Goal: Communication & Community: Answer question/provide support

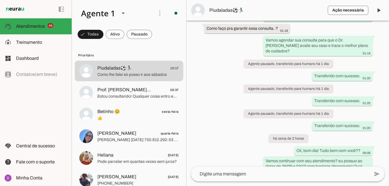
scroll to position [414, 0]
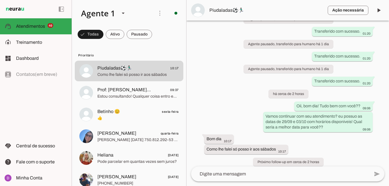
click at [216, 173] on textarea at bounding box center [280, 174] width 178 height 7
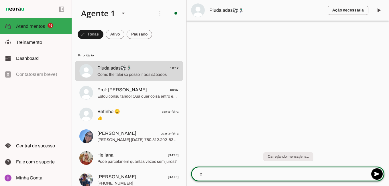
scroll to position [0, 0]
type textarea "o próximo sábado em aberto será dia"
type md-outlined-text-field "o próximo sábado em aberto será dia"
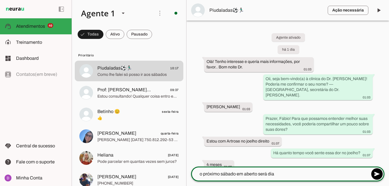
click at [278, 173] on textarea "o próximo sábado em aberto será dia" at bounding box center [280, 174] width 178 height 7
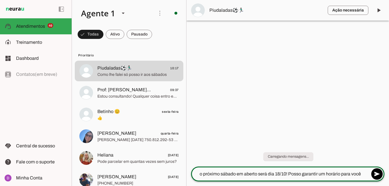
type textarea "o próximo sábado em aberto será dia 18/10! Posso garantir um horário para você?"
